Goal: Task Accomplishment & Management: Manage account settings

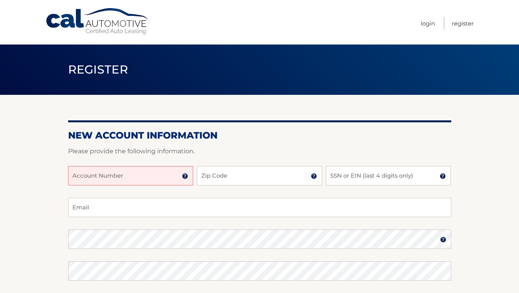
click at [414, 137] on h2 "New Account Information" at bounding box center [259, 136] width 383 height 12
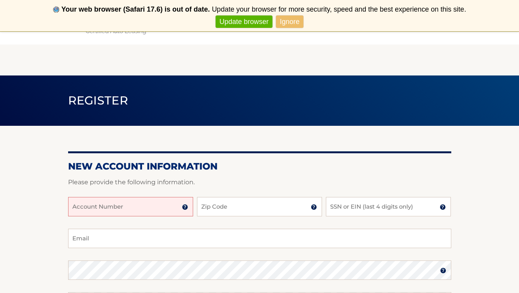
scroll to position [66, 0]
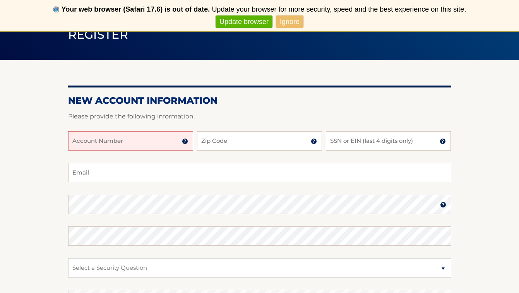
click at [140, 140] on input "Account Number" at bounding box center [130, 140] width 125 height 19
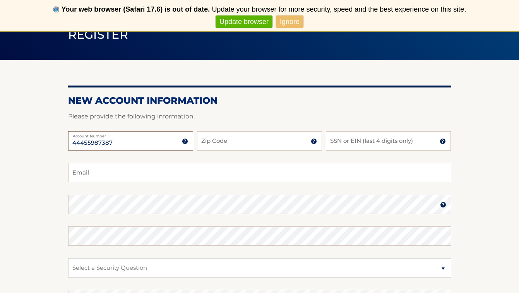
type input "44455987387"
type input "10075"
click at [363, 140] on input "SSN or EIN (last 4 digits only)" at bounding box center [388, 140] width 125 height 19
type input "7885"
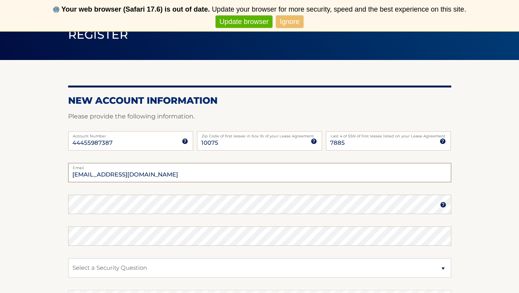
type input "tmvulliez@gmail.com"
click at [209, 194] on fieldset "tmvulliez@gmail.com Email Password Password should be a minimum of 6 characters…" at bounding box center [259, 262] width 383 height 199
click at [190, 204] on form "New Account Information Please provide the following information. 44455987387 A…" at bounding box center [259, 228] width 383 height 267
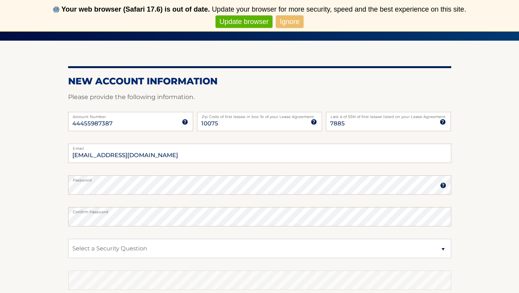
scroll to position [95, 0]
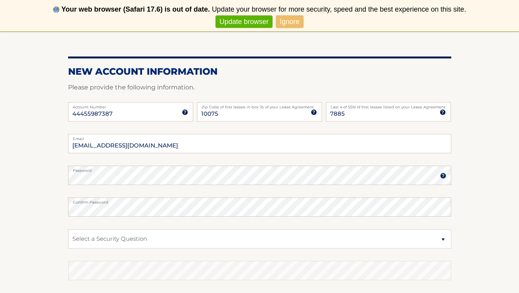
click at [222, 170] on label "Password" at bounding box center [259, 169] width 383 height 6
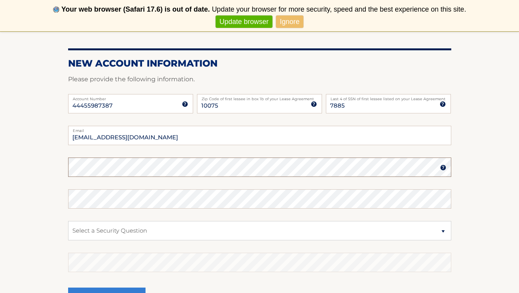
scroll to position [122, 0]
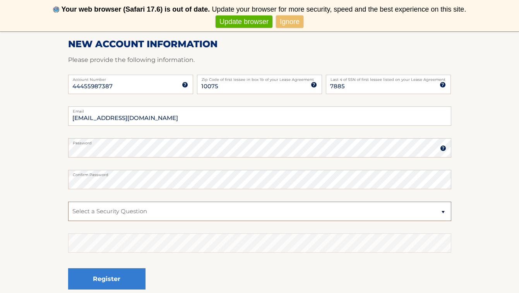
select select "2"
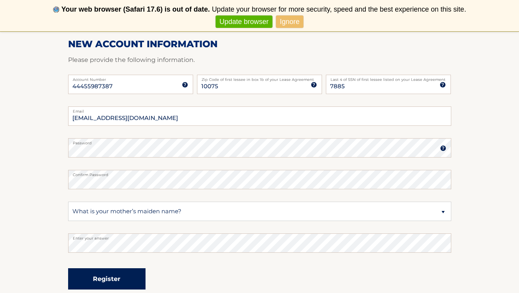
click at [101, 274] on button "Register" at bounding box center [106, 278] width 77 height 21
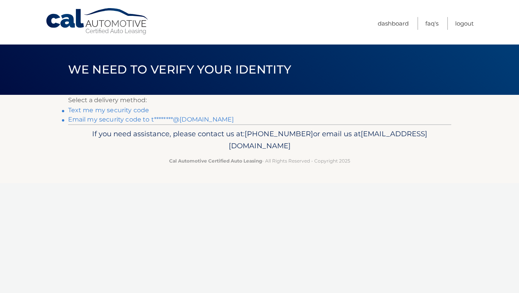
click at [111, 119] on link "Email my security code to t********@[DOMAIN_NAME]" at bounding box center [151, 119] width 166 height 7
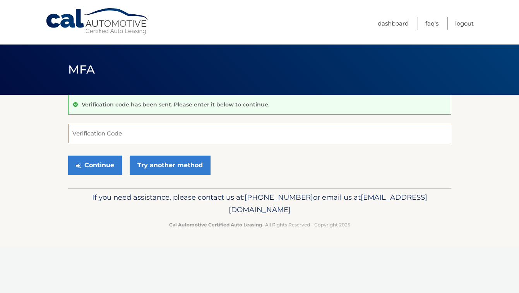
paste input "058096"
click at [97, 165] on button "Continue" at bounding box center [95, 165] width 54 height 19
type input "058096"
click at [97, 161] on button "Continue" at bounding box center [95, 165] width 54 height 19
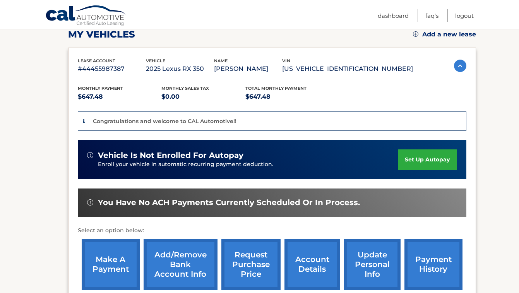
scroll to position [147, 0]
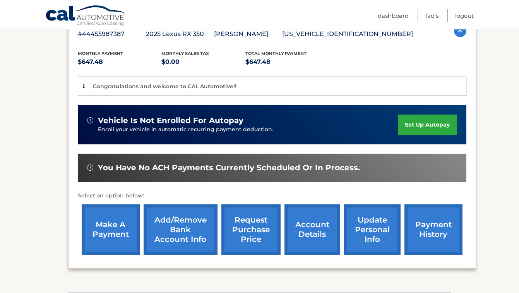
click at [420, 123] on link "set up autopay" at bounding box center [427, 125] width 59 height 21
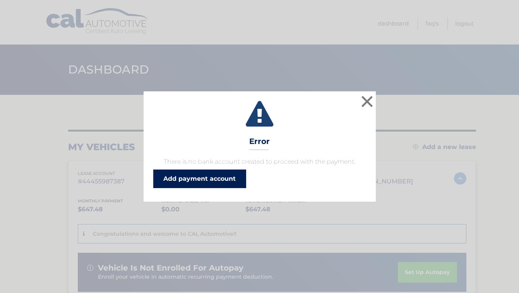
click at [213, 178] on link "Add payment account" at bounding box center [199, 179] width 93 height 19
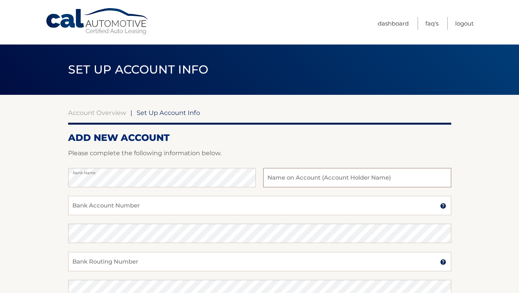
click at [296, 177] on input "text" at bounding box center [357, 177] width 188 height 19
type input "[PERSON_NAME] and [PERSON_NAME]"
click at [207, 207] on input "Bank Account Number" at bounding box center [259, 205] width 383 height 19
type input "991159385"
click at [171, 265] on input "Bank Routing Number" at bounding box center [259, 261] width 383 height 19
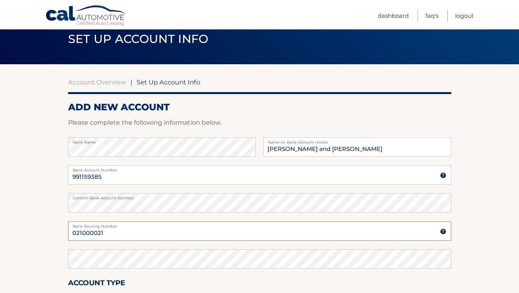
scroll to position [67, 0]
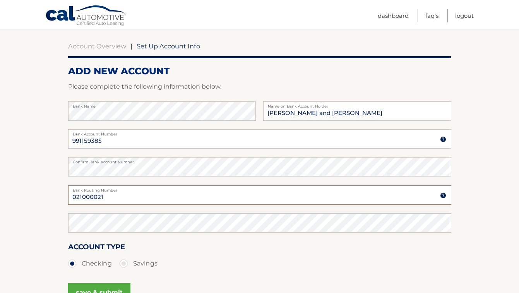
type input "021000021"
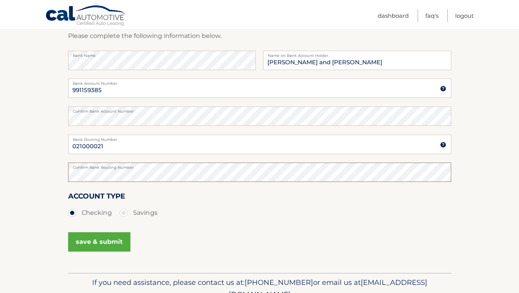
scroll to position [121, 0]
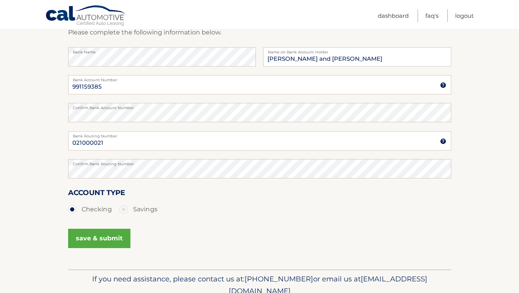
click at [101, 235] on button "save & submit" at bounding box center [99, 238] width 62 height 19
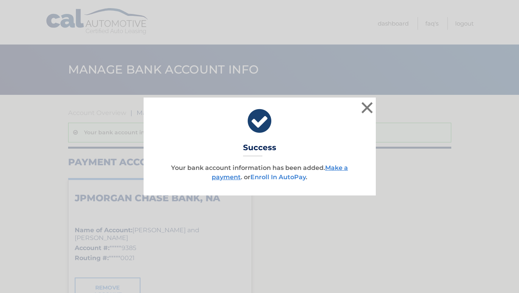
click at [285, 177] on link "Enroll In AutoPay" at bounding box center [277, 176] width 55 height 7
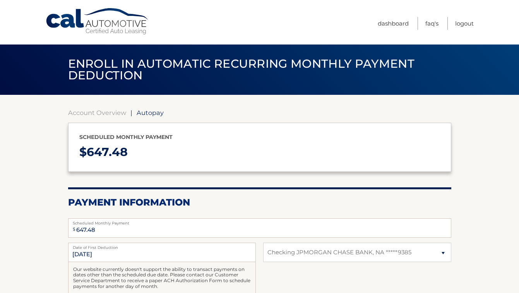
select select "NzBiZWI2N2QtNGQzNC00OTRmLWE4MjktMjI2MmQxNjRiNjhl"
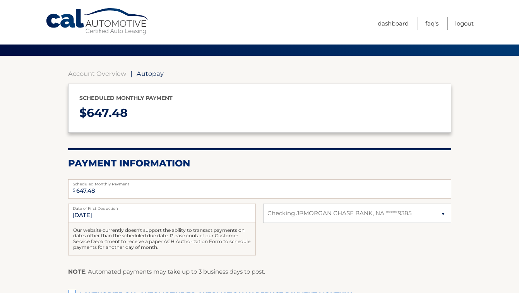
scroll to position [77, 0]
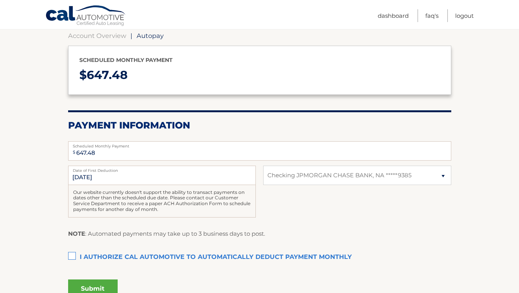
click at [72, 252] on label "I authorize cal automotive to automatically deduct payment monthly This checkbo…" at bounding box center [259, 257] width 383 height 15
click at [0, 0] on input "I authorize cal automotive to automatically deduct payment monthly This checkbo…" at bounding box center [0, 0] width 0 height 0
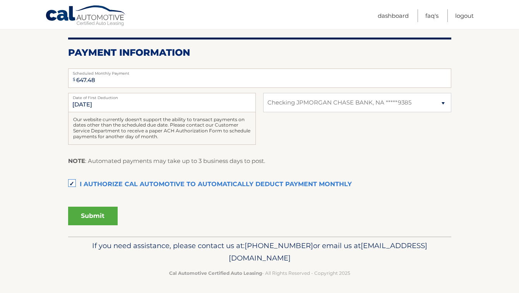
scroll to position [149, 0]
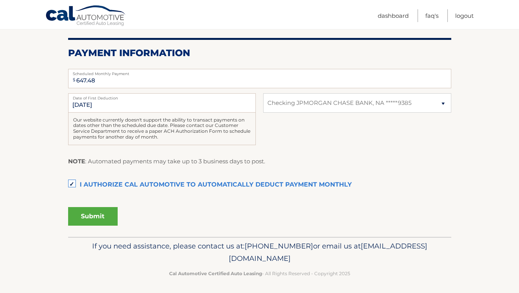
click at [87, 212] on button "Submit" at bounding box center [93, 216] width 50 height 19
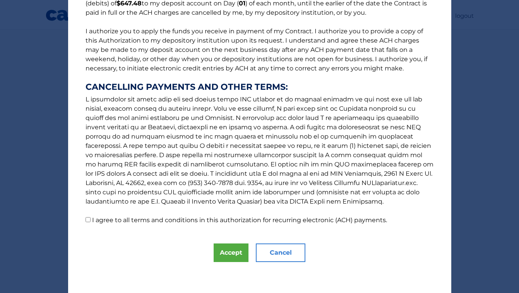
scroll to position [82, 0]
click at [241, 247] on button "Accept" at bounding box center [231, 252] width 35 height 19
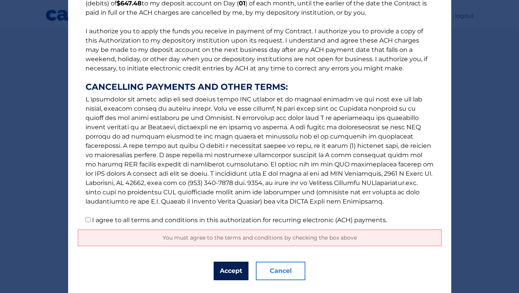
click at [224, 270] on button "Accept" at bounding box center [231, 271] width 35 height 19
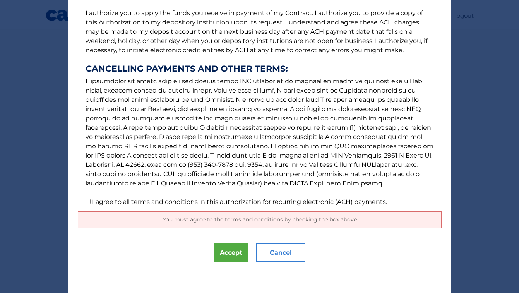
scroll to position [100, 0]
click at [87, 200] on input "I agree to all terms and conditions in this authorization for recurring electro…" at bounding box center [88, 201] width 5 height 5
checkbox input "true"
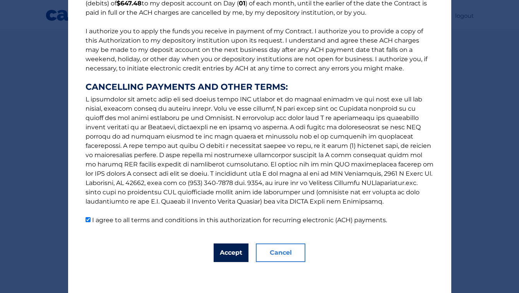
click at [235, 252] on button "Accept" at bounding box center [231, 252] width 35 height 19
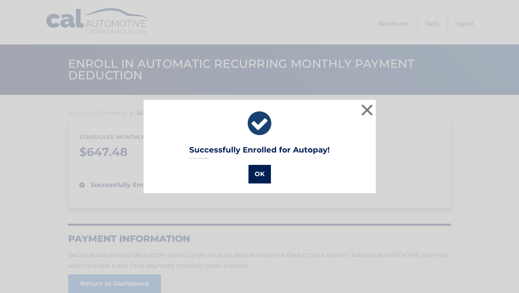
click at [259, 173] on button "OK" at bounding box center [259, 174] width 22 height 19
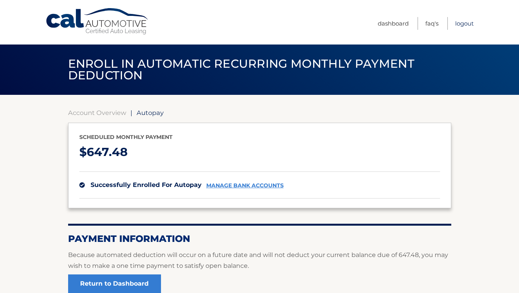
click at [465, 24] on link "Logout" at bounding box center [464, 23] width 19 height 13
